Goal: Information Seeking & Learning: Learn about a topic

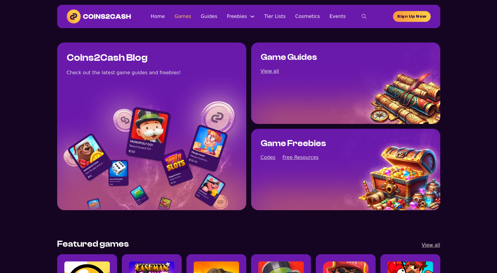
click at [191, 20] on link "Games" at bounding box center [182, 16] width 17 height 8
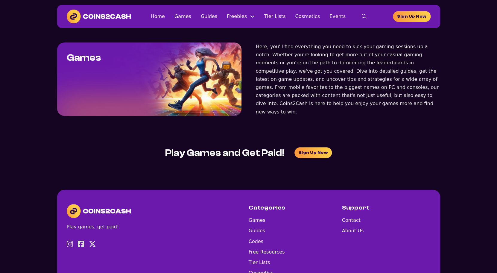
click at [217, 20] on link "Guides" at bounding box center [209, 16] width 16 height 8
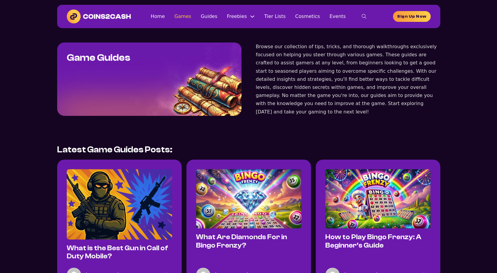
click at [188, 16] on link "Games" at bounding box center [182, 16] width 17 height 8
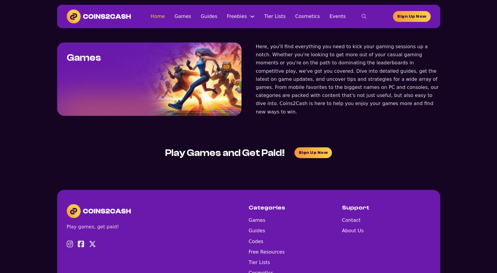
click at [165, 16] on link "Home" at bounding box center [157, 16] width 14 height 8
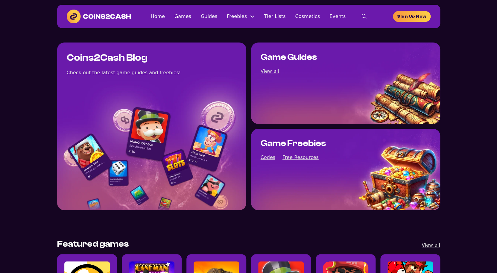
click at [229, 18] on ul "Home Games Guides Freebies Free Resources Codes Tier Lists Cosmetics Events" at bounding box center [247, 16] width 195 height 8
click at [234, 18] on link "Freebies" at bounding box center [237, 16] width 20 height 8
click at [239, 27] on link "Free Resources" at bounding box center [250, 30] width 46 height 18
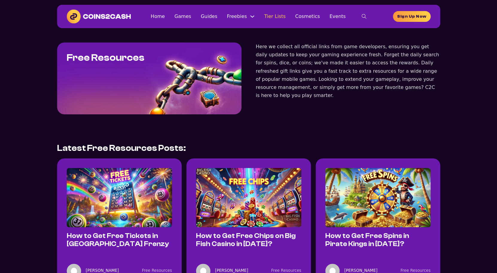
click at [268, 19] on link "Tier Lists" at bounding box center [275, 16] width 22 height 8
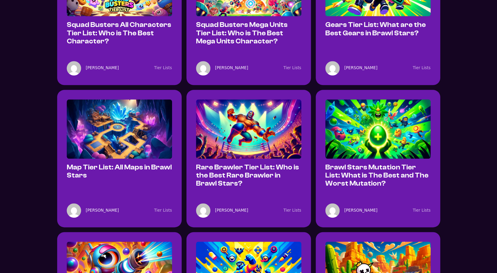
scroll to position [213, 0]
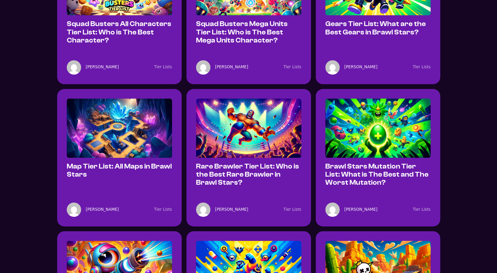
click at [128, 98] on img at bounding box center [119, 127] width 105 height 59
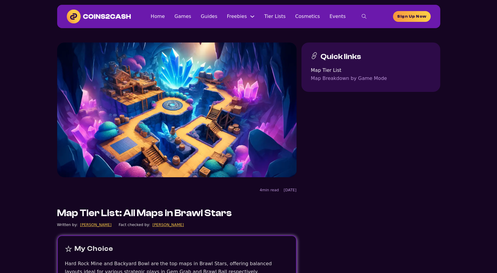
drag, startPoint x: 168, startPoint y: 16, endPoint x: 63, endPoint y: 16, distance: 105.6
click at [158, 18] on div "Home Games Guides Freebies Free Resources Codes Tier Lists Cosmetics Events Hom…" at bounding box center [262, 16] width 262 height 12
click at [164, 18] on link "Home" at bounding box center [157, 16] width 14 height 8
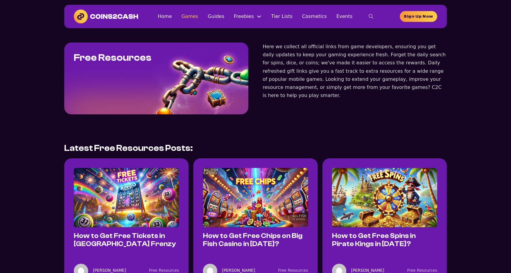
click at [195, 19] on link "Games" at bounding box center [190, 16] width 17 height 8
click at [314, 16] on link "Cosmetics" at bounding box center [314, 16] width 25 height 8
click at [194, 16] on link "Games" at bounding box center [190, 16] width 17 height 8
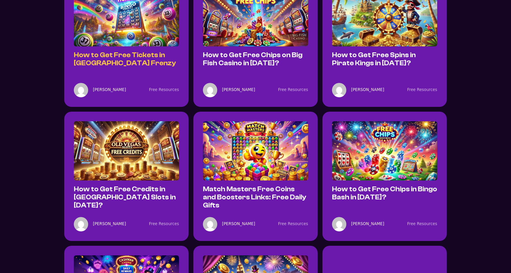
scroll to position [182, 0]
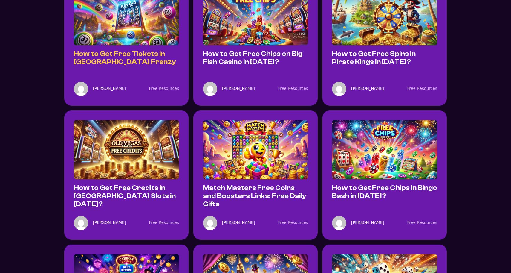
click at [151, 51] on link "How to Get Free Tickets in [GEOGRAPHIC_DATA] Frenzy" at bounding box center [125, 58] width 102 height 16
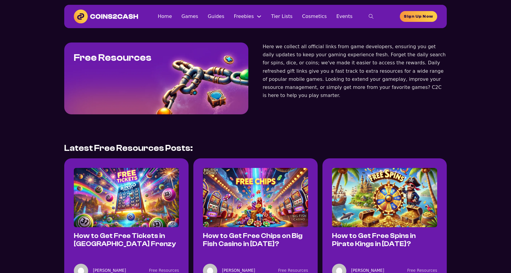
click at [122, 13] on img at bounding box center [106, 17] width 64 height 14
click at [283, 17] on link "Tier Lists" at bounding box center [282, 16] width 22 height 8
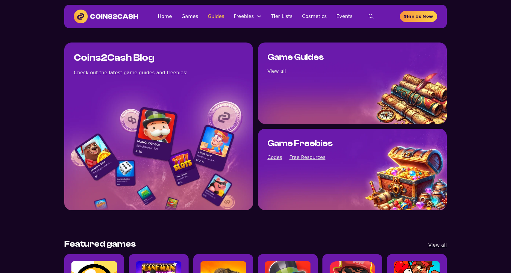
click at [217, 16] on link "Guides" at bounding box center [216, 16] width 16 height 8
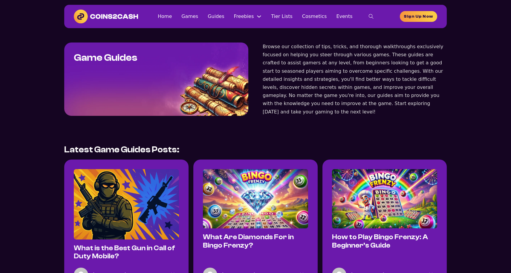
click at [104, 20] on img at bounding box center [106, 17] width 64 height 14
click at [122, 18] on img at bounding box center [106, 17] width 64 height 14
